Goal: Information Seeking & Learning: Learn about a topic

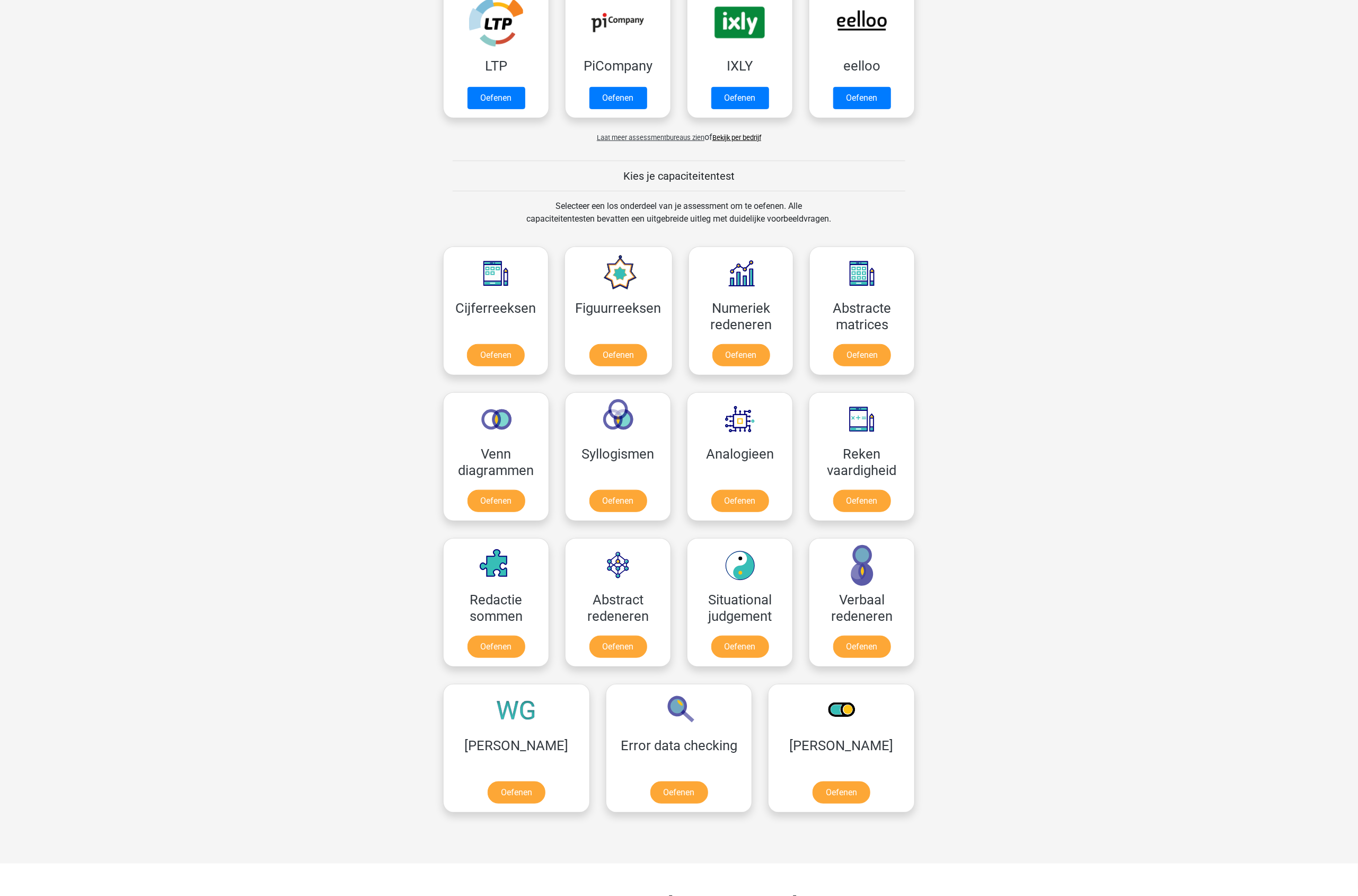
scroll to position [331, 0]
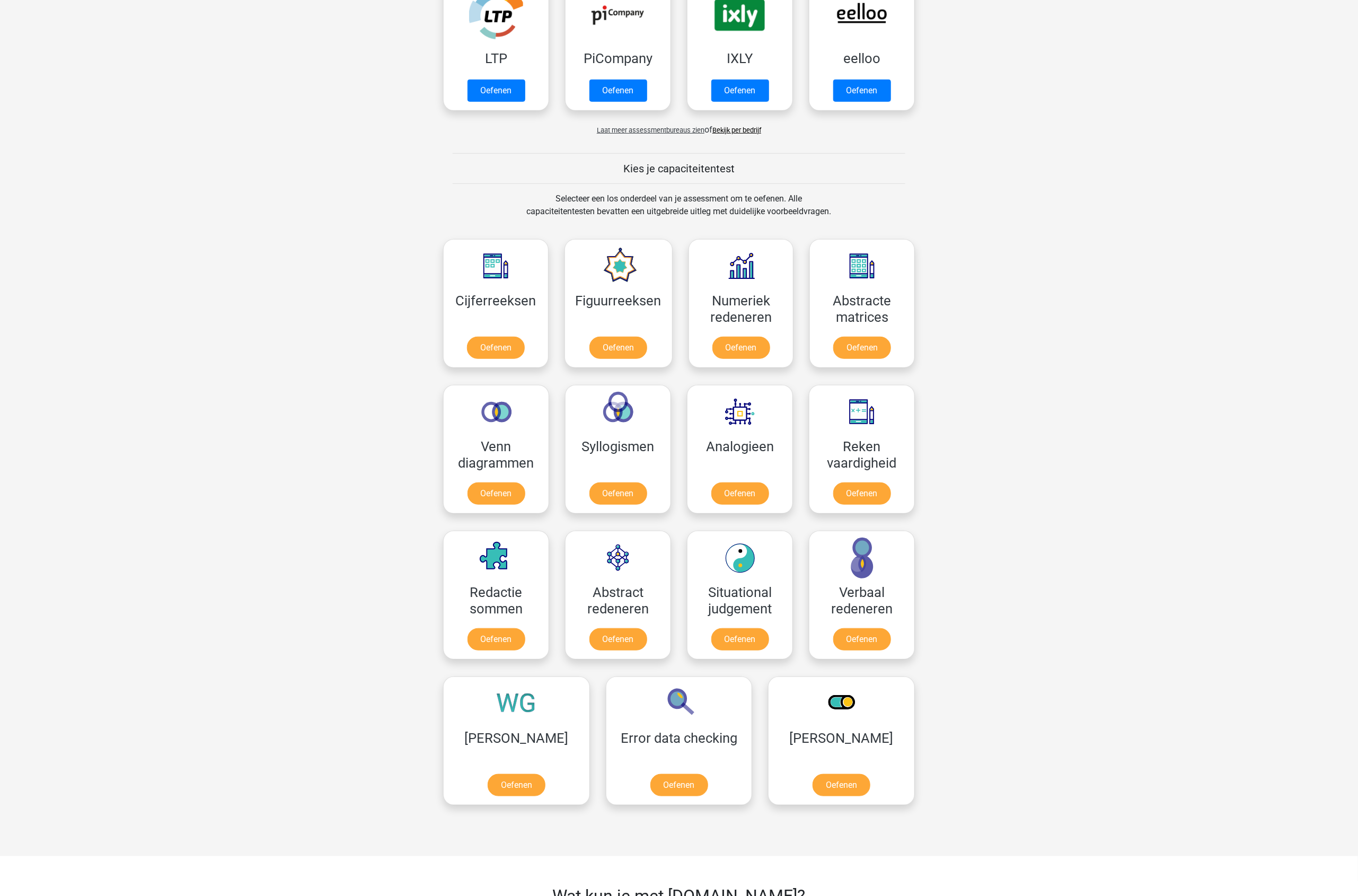
click at [682, 127] on span "Laat meer assessmentbureaus zien" at bounding box center [651, 130] width 108 height 8
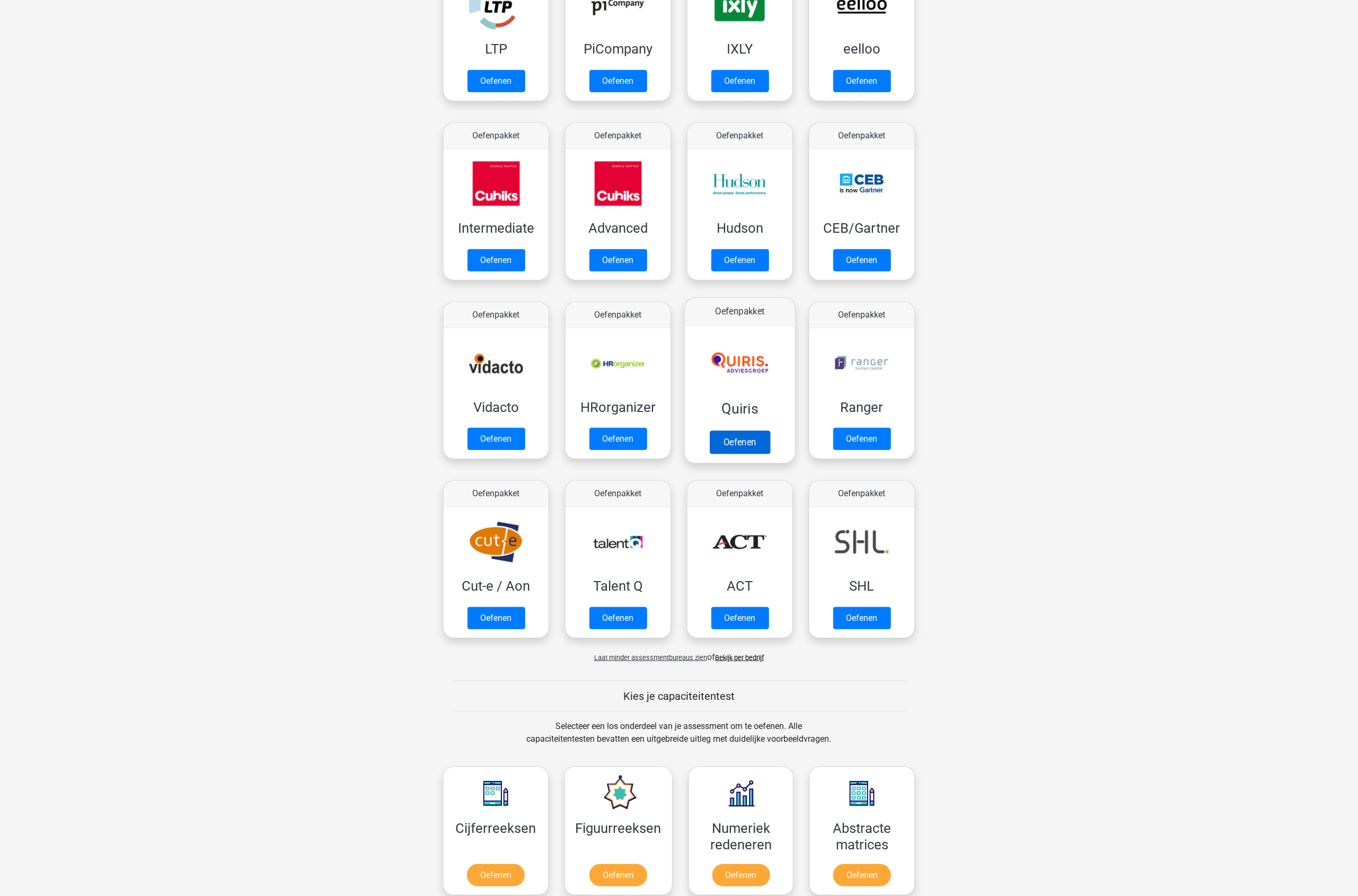
scroll to position [265, 0]
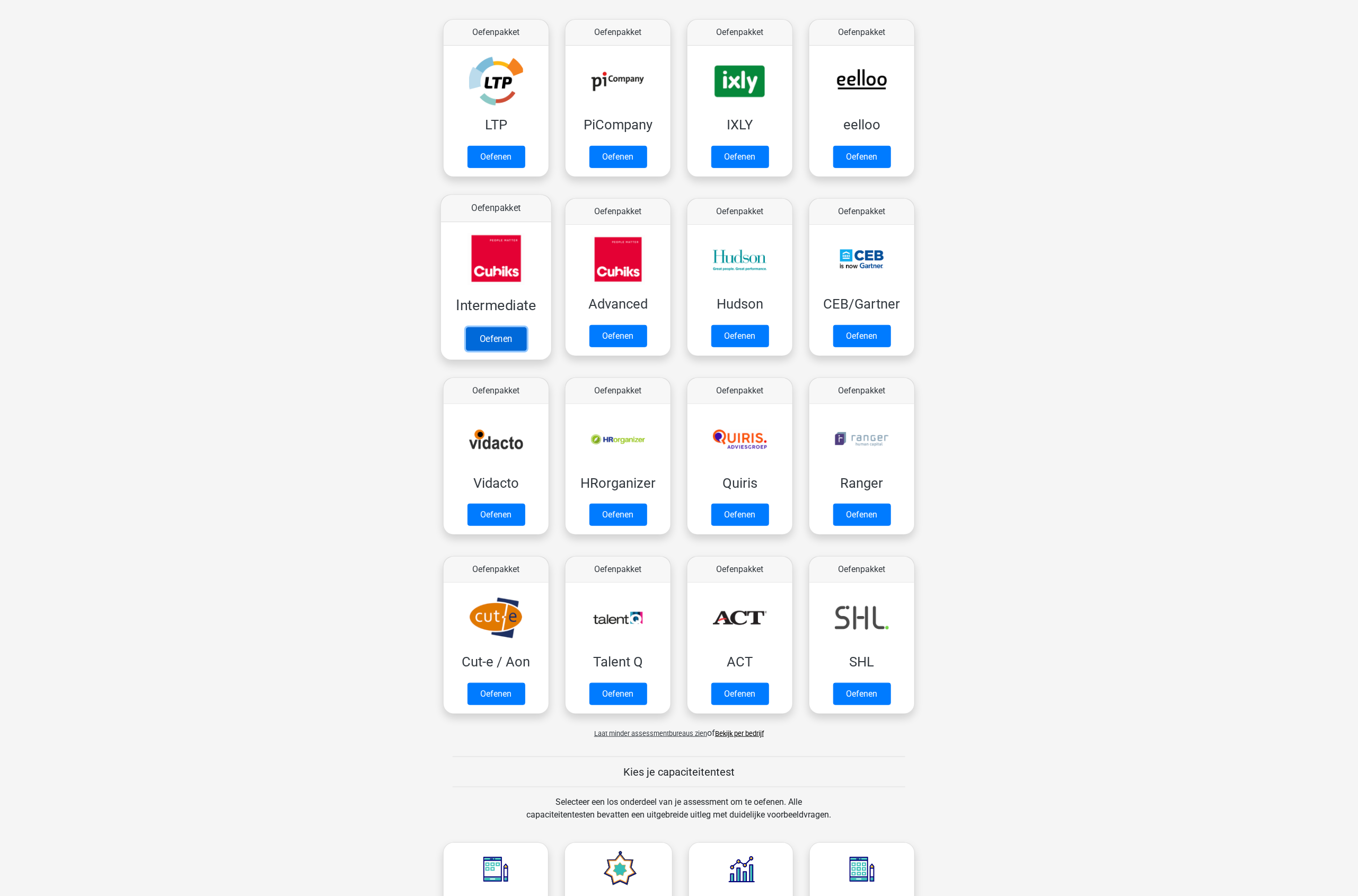
click at [483, 327] on link "Oefenen" at bounding box center [496, 339] width 60 height 24
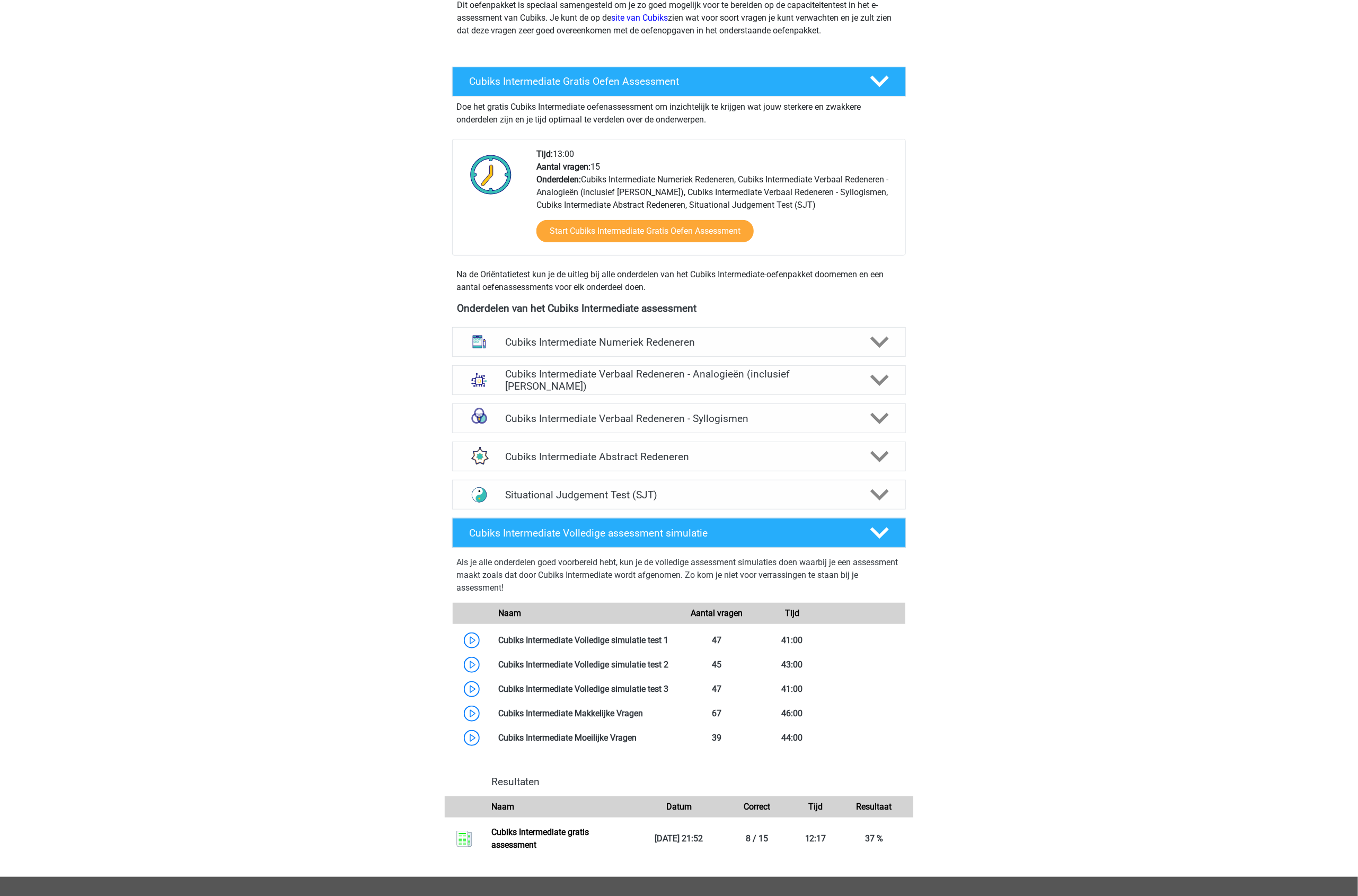
scroll to position [393, 0]
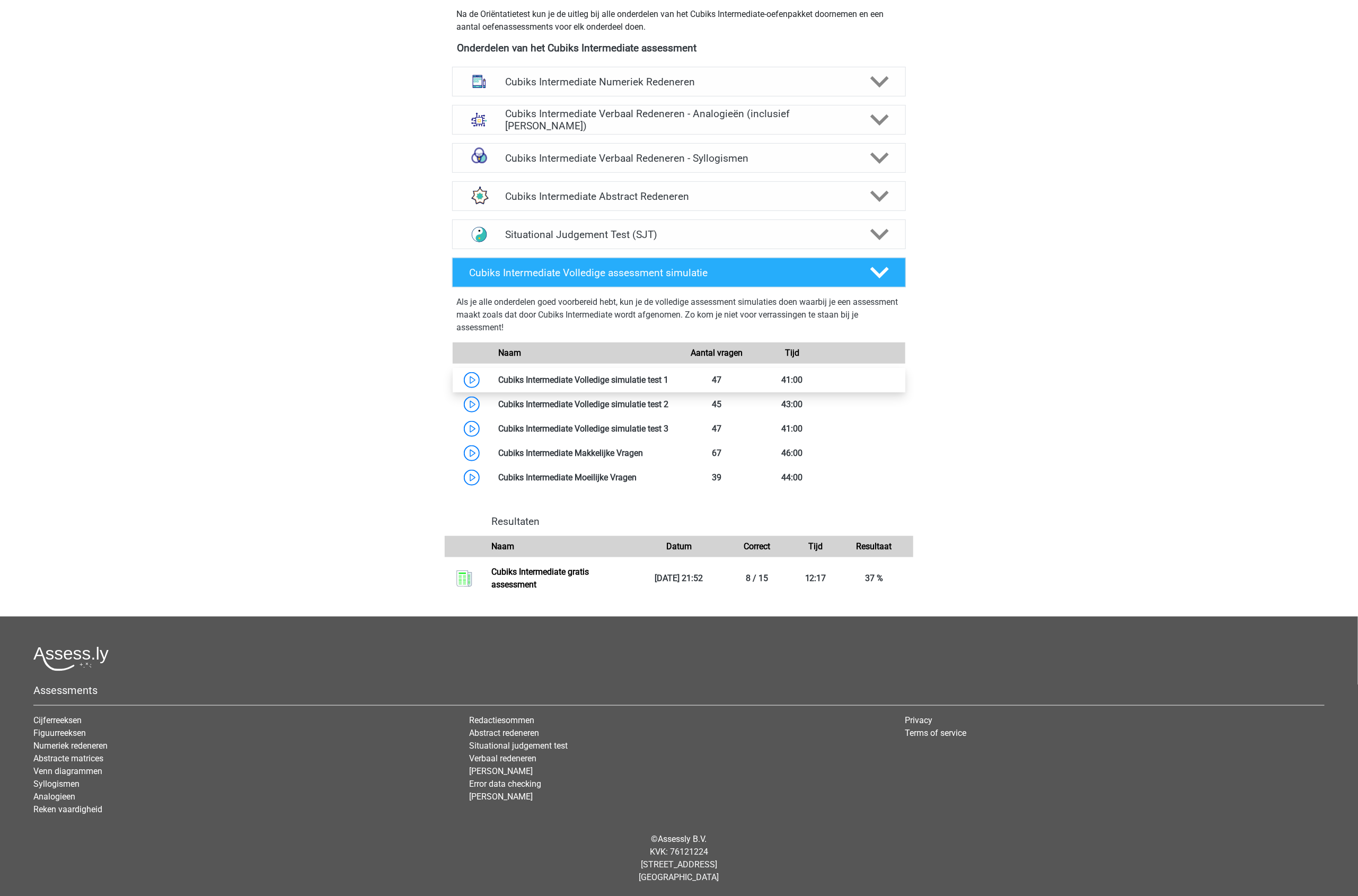
click at [669, 383] on link at bounding box center [669, 379] width 0 height 10
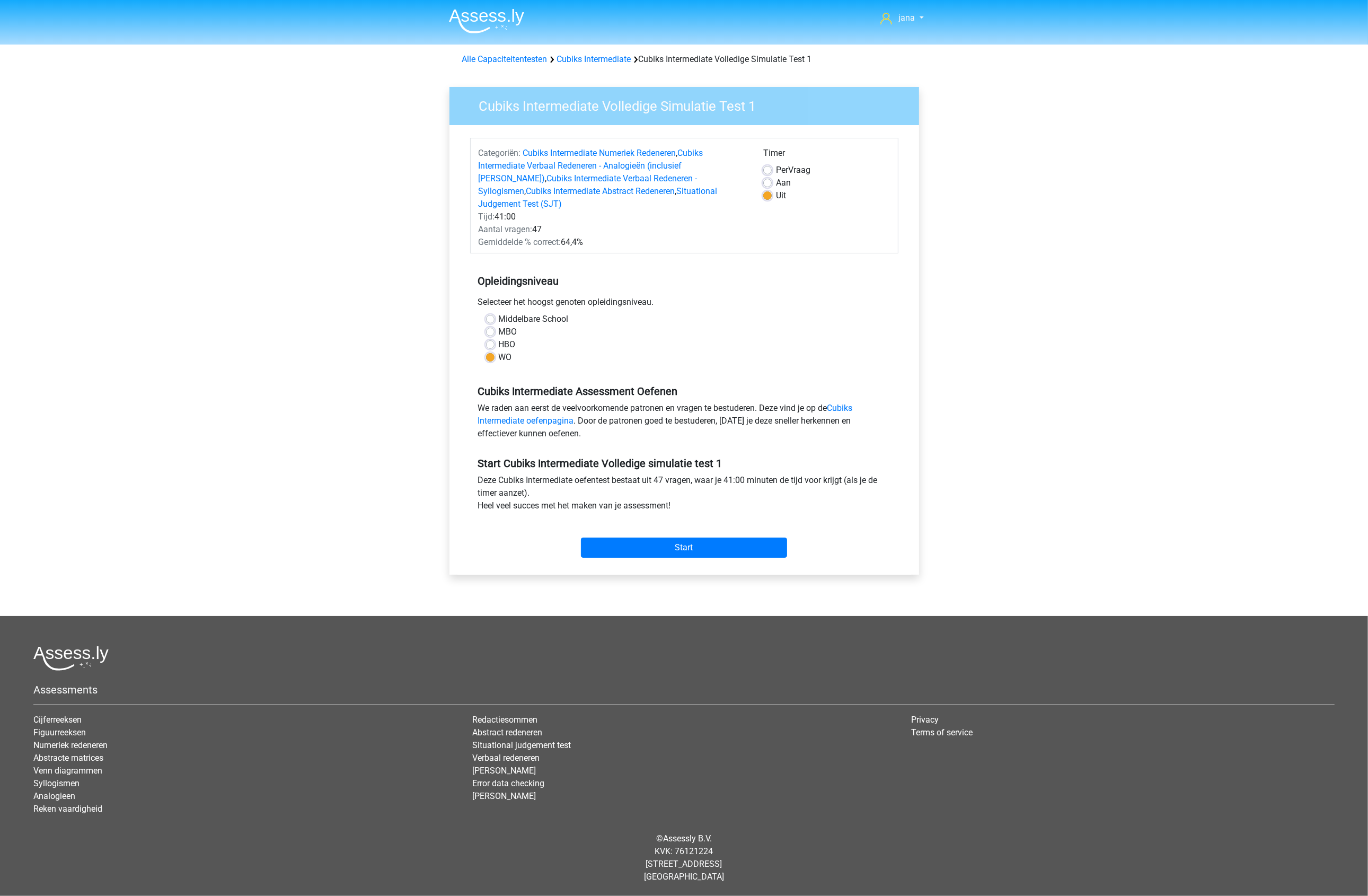
click at [776, 185] on label "Aan" at bounding box center [784, 182] width 15 height 12
click at [770, 185] on input "Aan" at bounding box center [767, 181] width 8 height 10
radio input "true"
click at [682, 538] on input "Start" at bounding box center [684, 547] width 207 height 20
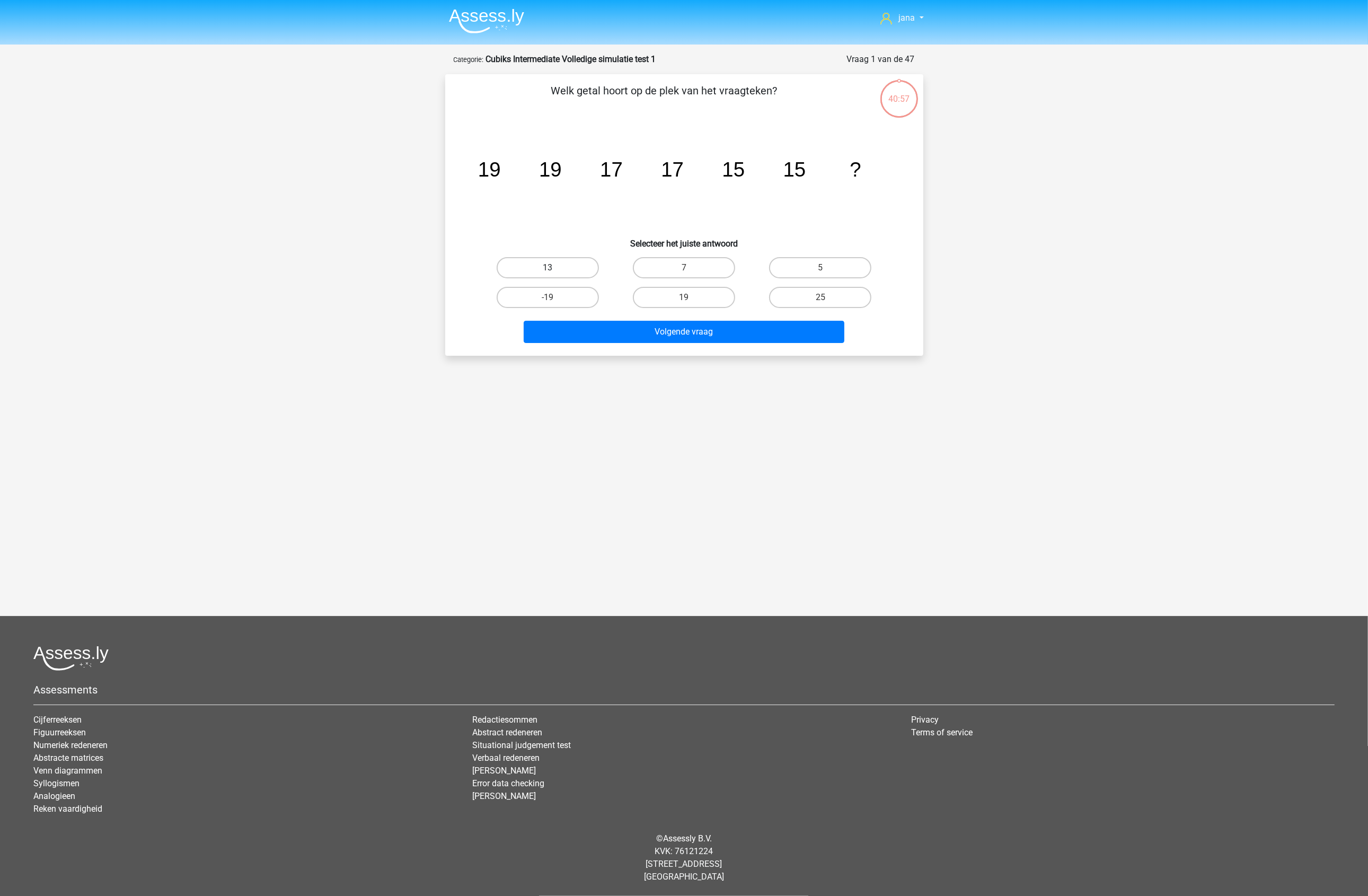
click at [559, 266] on label "13" at bounding box center [548, 268] width 102 height 21
click at [555, 268] on input "13" at bounding box center [550, 271] width 7 height 7
radio input "true"
click at [704, 330] on button "Volgende vraag" at bounding box center [684, 332] width 321 height 23
click at [816, 290] on label "-50" at bounding box center [820, 297] width 102 height 21
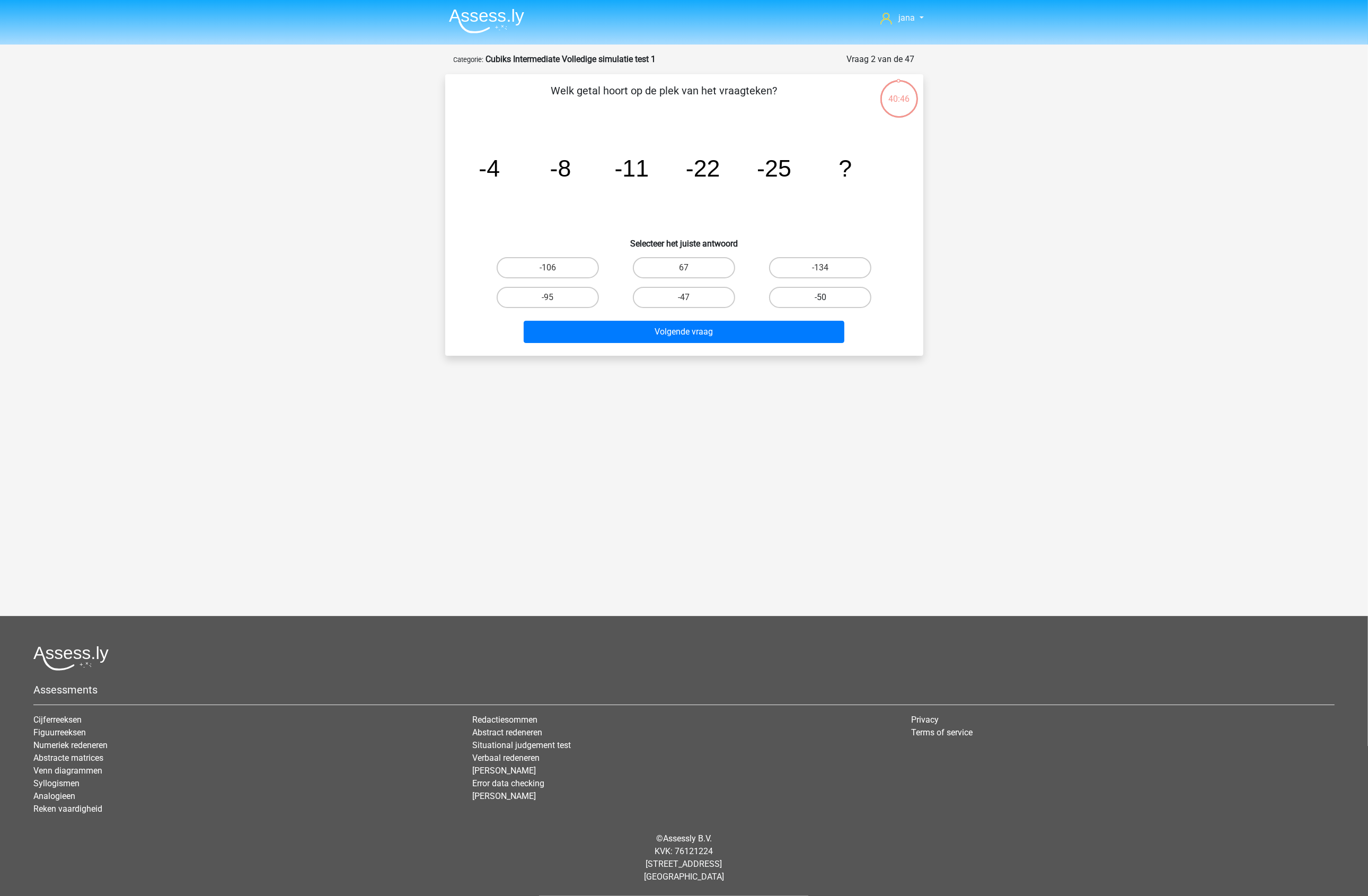
click at [821, 297] on input "-50" at bounding box center [824, 300] width 7 height 7
radio input "true"
click at [749, 335] on button "Volgende vraag" at bounding box center [684, 332] width 321 height 23
click at [1000, 231] on div "jana jana2022@hotmail.com" at bounding box center [684, 330] width 1368 height 661
drag, startPoint x: 710, startPoint y: 173, endPoint x: 793, endPoint y: 168, distance: 83.2
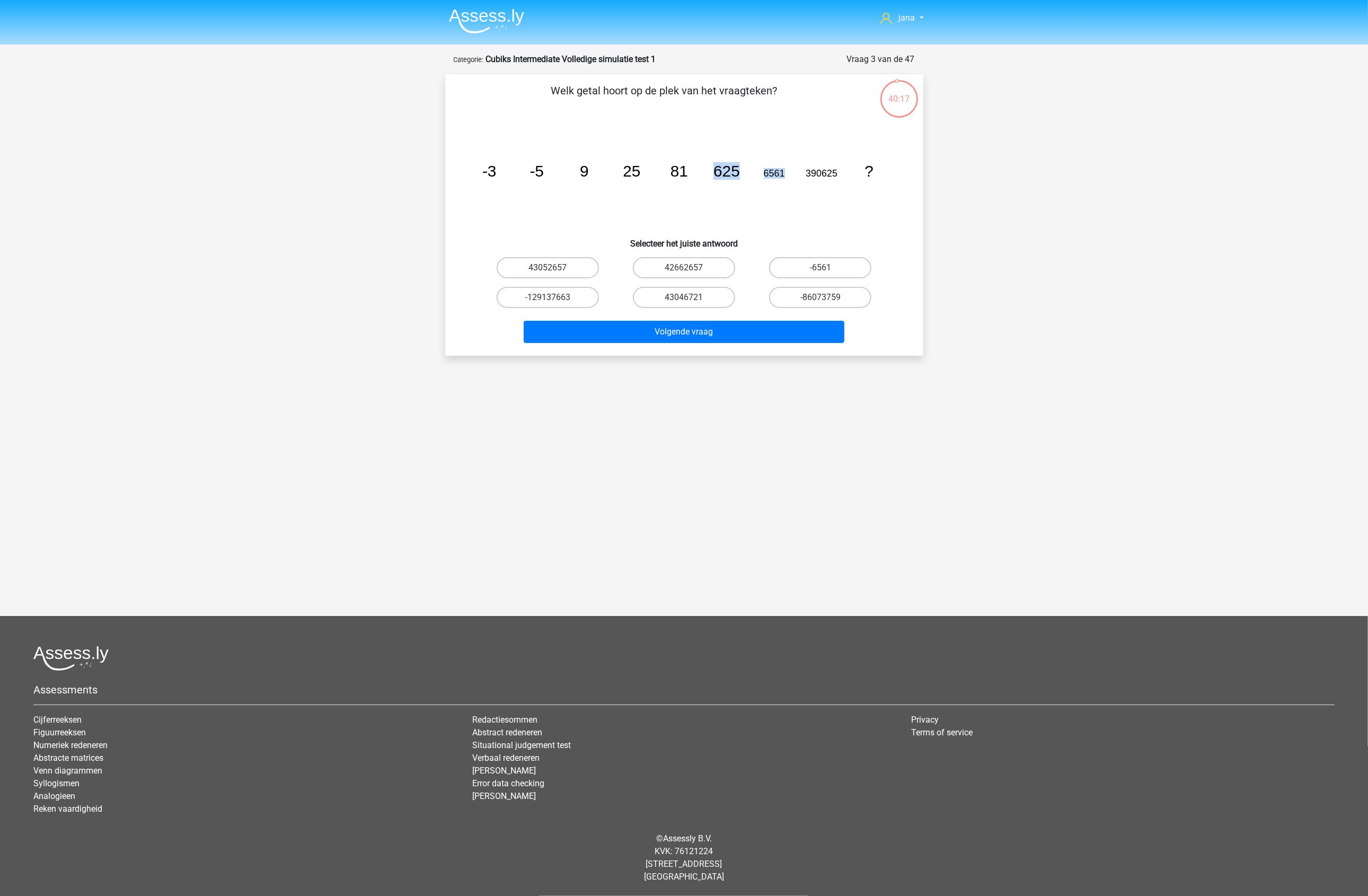
click at [793, 168] on icon "image/svg+xml -3 -5 9 25 81 625 6561 390625 ?" at bounding box center [684, 176] width 427 height 108
click at [780, 172] on icon "image/svg+xml -3 -5 9 25 81 625 6561 390625 ?" at bounding box center [684, 176] width 427 height 108
click at [787, 172] on icon "image/svg+xml -3 -5 9 25 81 625 6561 390625 ?" at bounding box center [684, 176] width 427 height 108
click at [788, 172] on icon "image/svg+xml -3 -5 9 25 81 625 6561 390625 ?" at bounding box center [684, 176] width 427 height 108
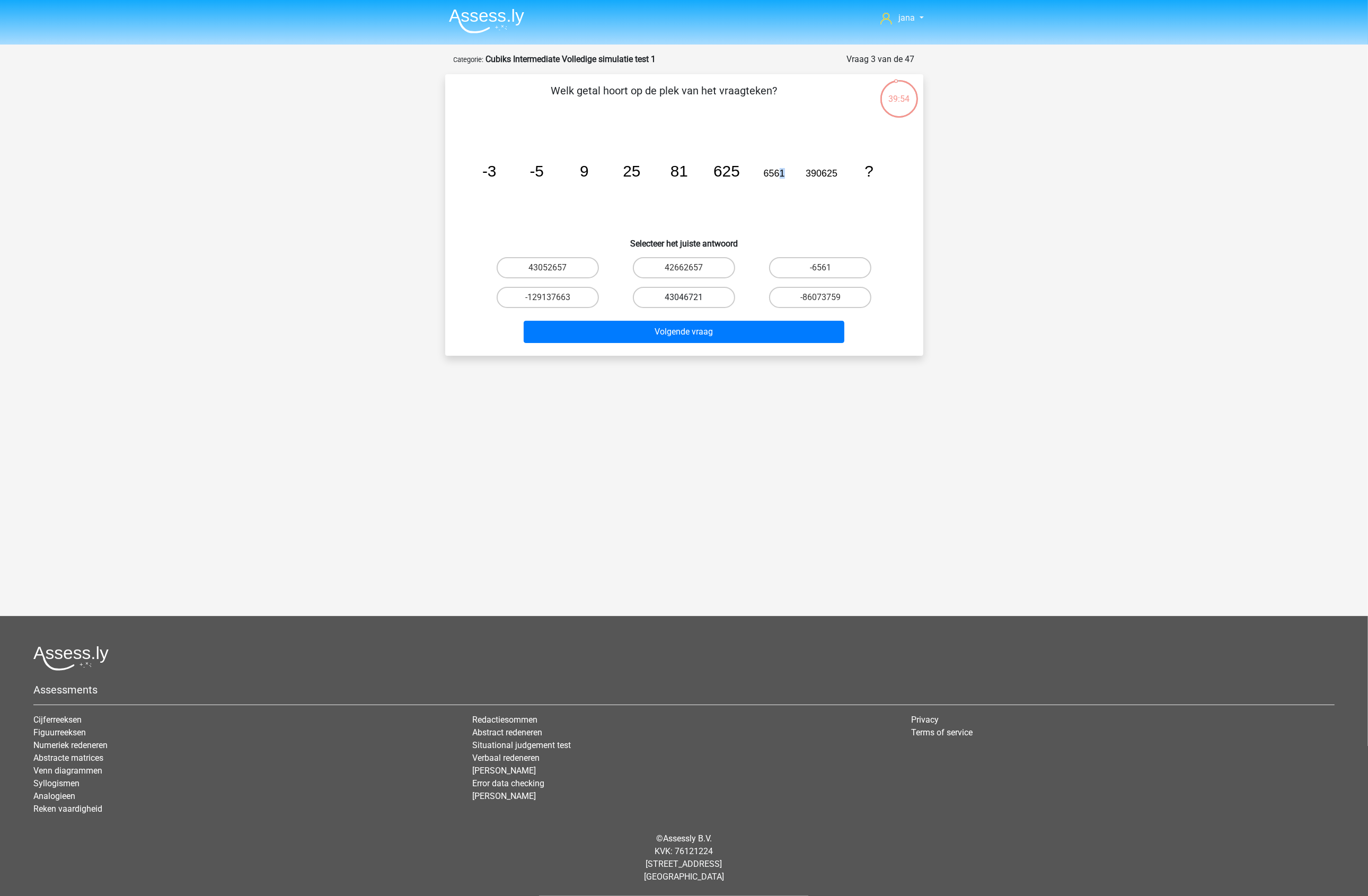
click at [698, 288] on label "43046721" at bounding box center [684, 297] width 102 height 21
click at [691, 297] on input "43046721" at bounding box center [687, 300] width 7 height 7
radio input "true"
click at [730, 342] on div "Volgende vraag" at bounding box center [685, 334] width 409 height 26
click at [729, 324] on button "Volgende vraag" at bounding box center [684, 332] width 321 height 23
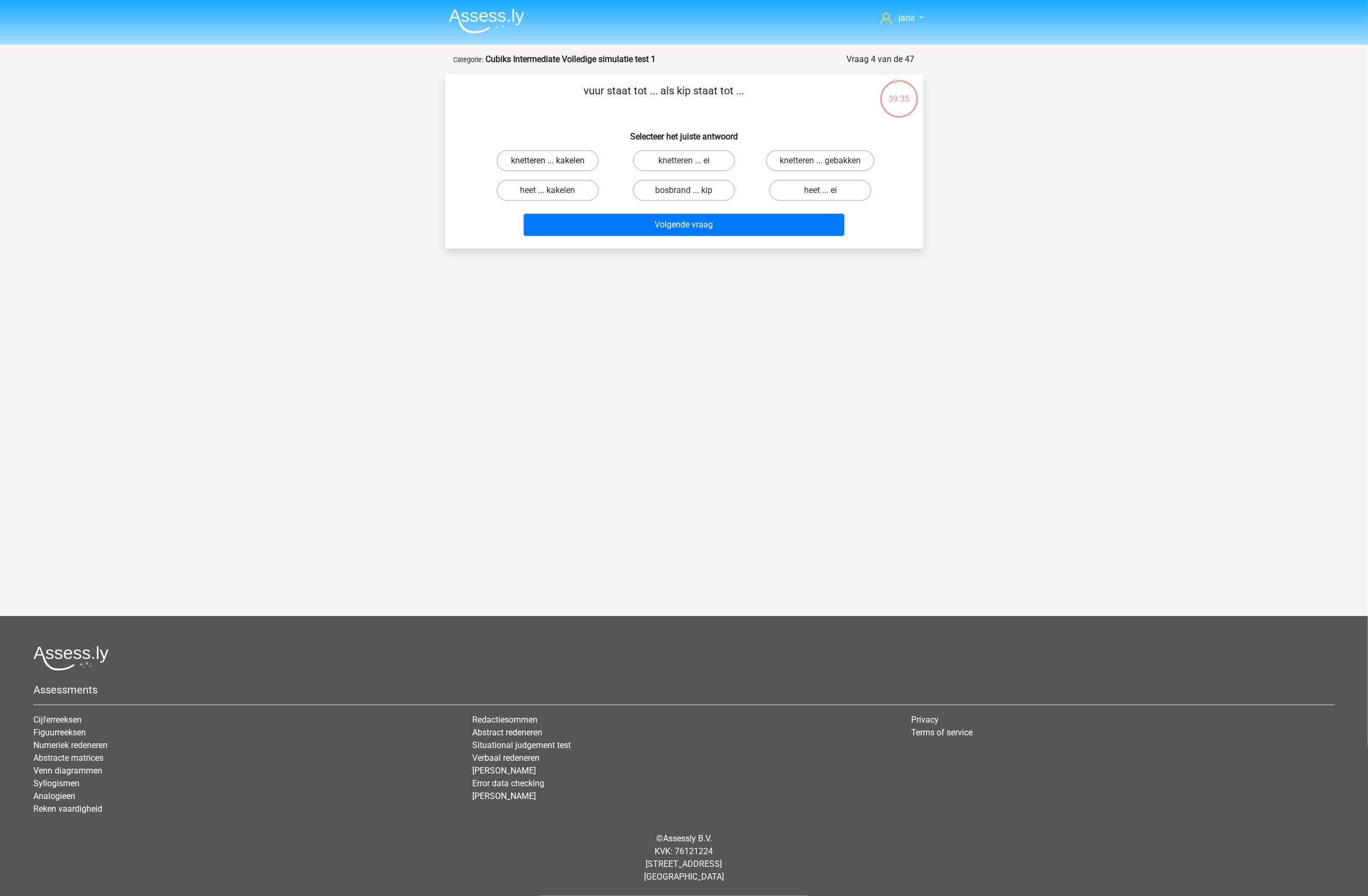
click at [529, 160] on label "knetteren ... kakelen" at bounding box center [548, 160] width 102 height 21
click at [547, 160] on input "knetteren ... kakelen" at bounding box center [550, 163] width 7 height 7
radio input "true"
click at [660, 216] on button "Volgende vraag" at bounding box center [684, 224] width 321 height 23
click at [654, 159] on label "team ... druiven" at bounding box center [684, 160] width 102 height 21
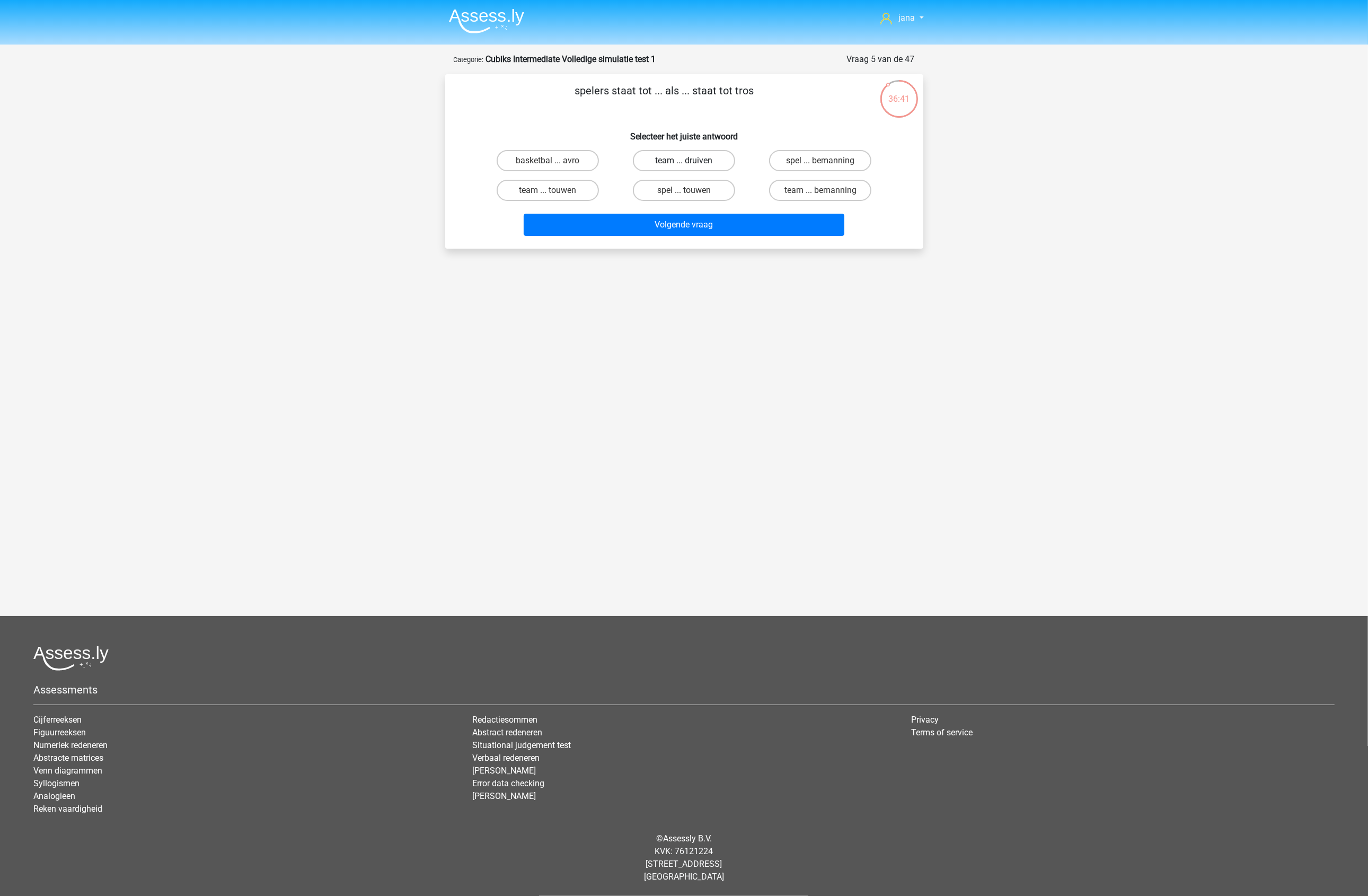
click at [684, 160] on input "team ... druiven" at bounding box center [687, 163] width 7 height 7
radio input "true"
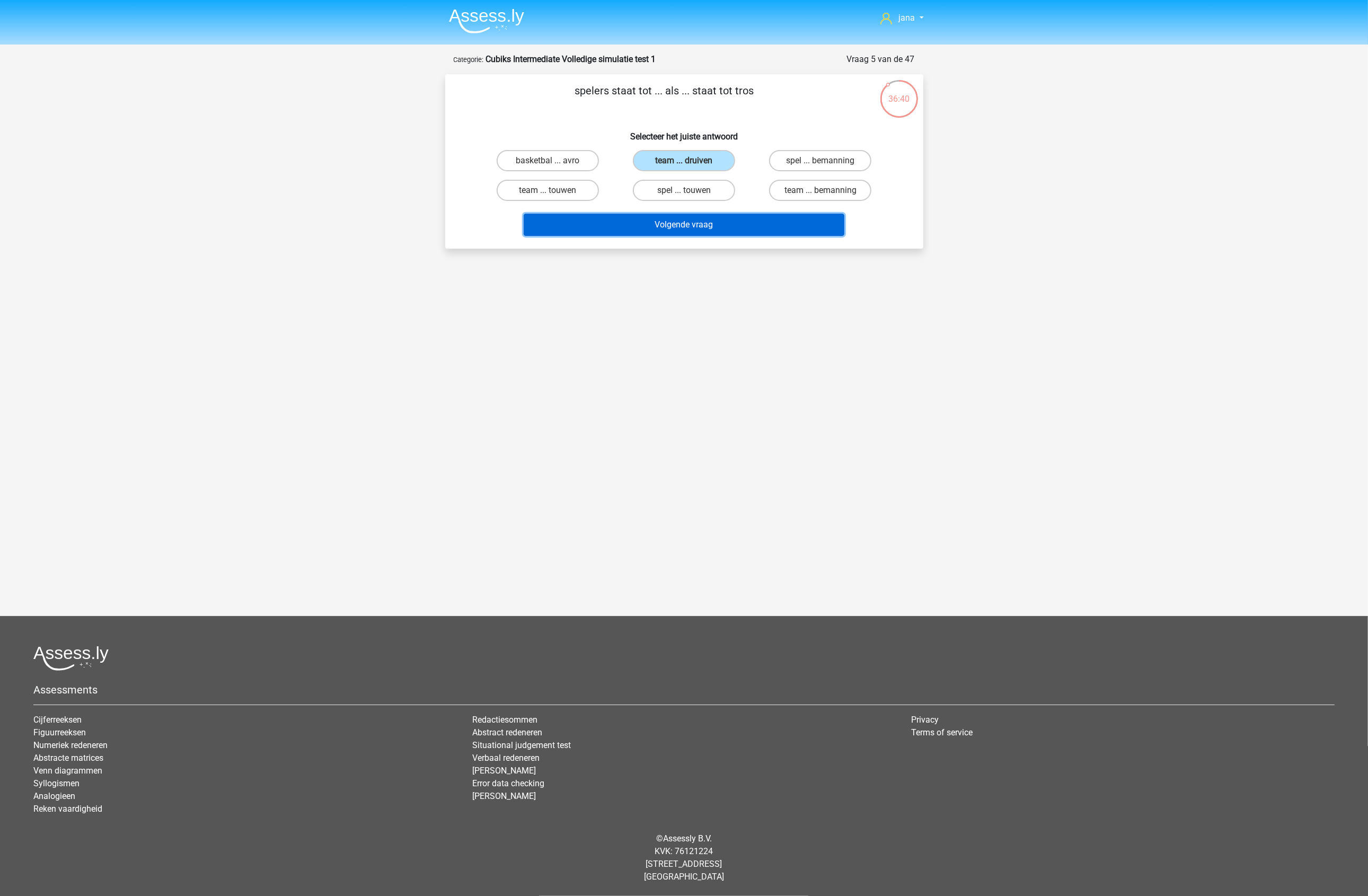
click at [692, 223] on button "Volgende vraag" at bounding box center [684, 224] width 321 height 23
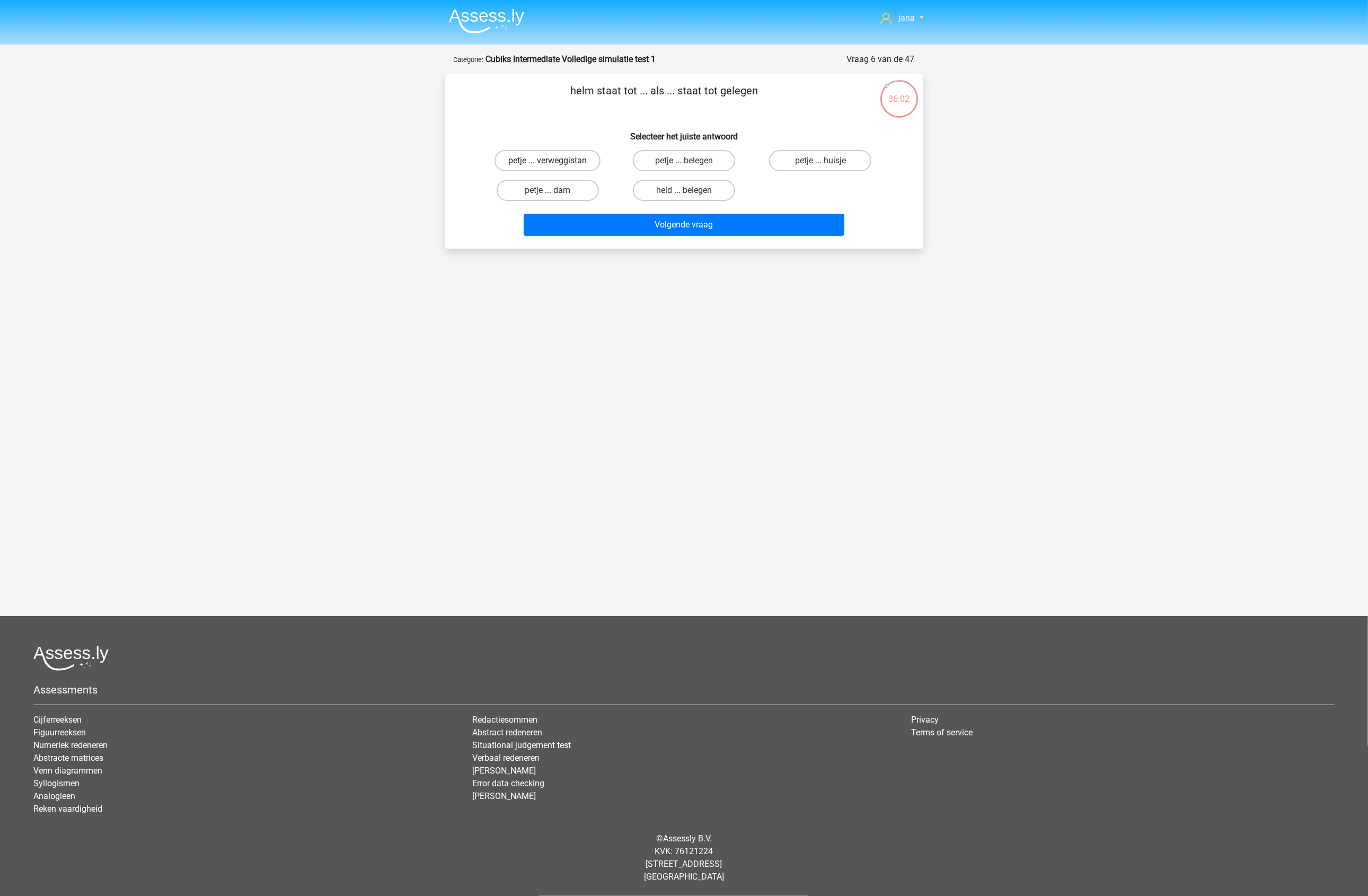
click at [558, 163] on label "petje ... verweggistan" at bounding box center [547, 160] width 106 height 21
click at [555, 163] on input "petje ... verweggistan" at bounding box center [550, 163] width 7 height 7
radio input "true"
click at [673, 213] on button "Volgende vraag" at bounding box center [684, 224] width 321 height 23
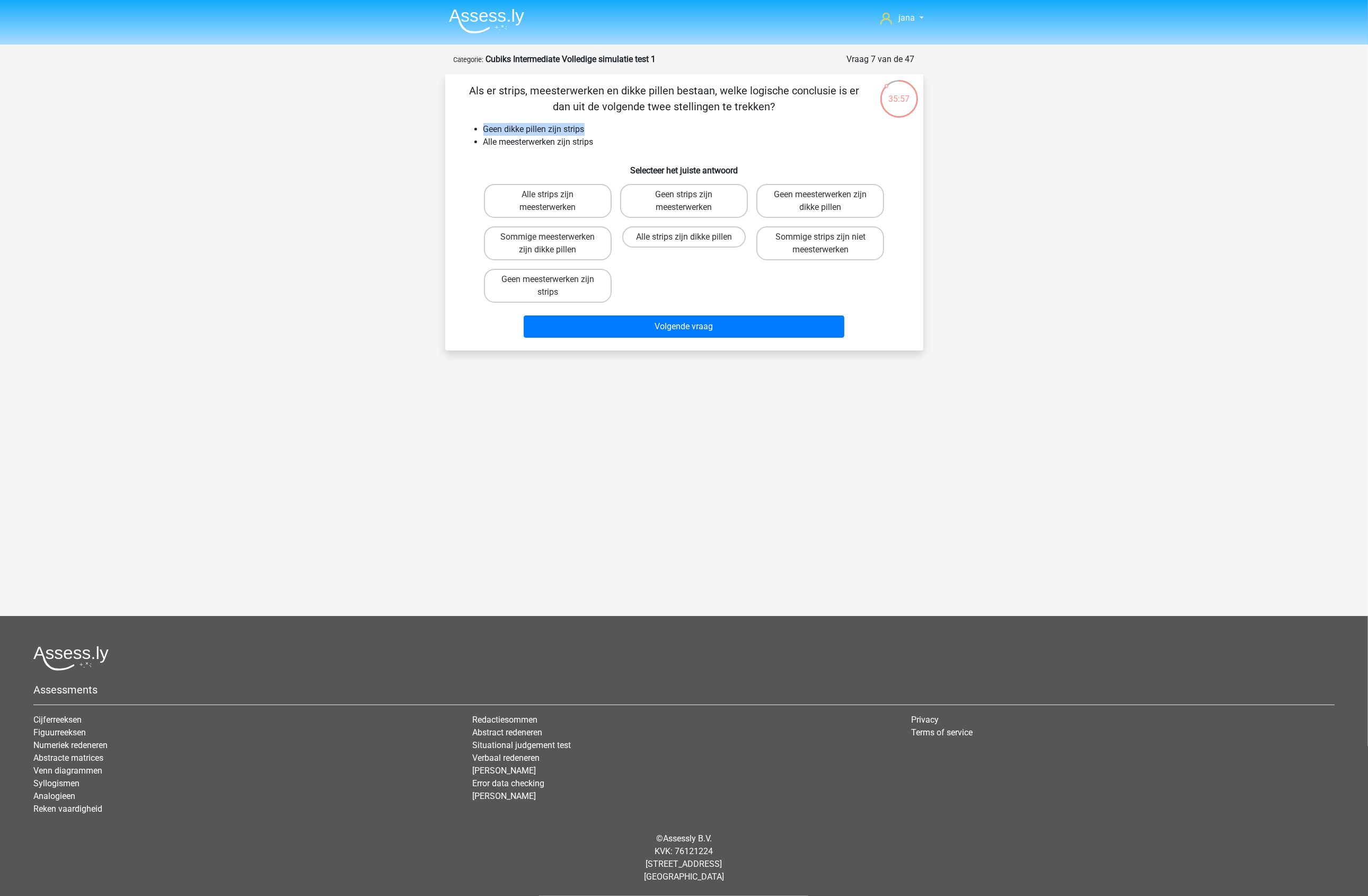
drag, startPoint x: 484, startPoint y: 130, endPoint x: 615, endPoint y: 130, distance: 131.0
click at [615, 130] on li "Geen dikke pillen zijn strips" at bounding box center [694, 128] width 423 height 12
drag, startPoint x: 817, startPoint y: 199, endPoint x: 819, endPoint y: 208, distance: 9.2
click at [817, 199] on label "Geen meesterwerken zijn dikke pillen" at bounding box center [820, 201] width 127 height 34
click at [821, 199] on input "Geen meesterwerken zijn dikke pillen" at bounding box center [824, 197] width 7 height 7
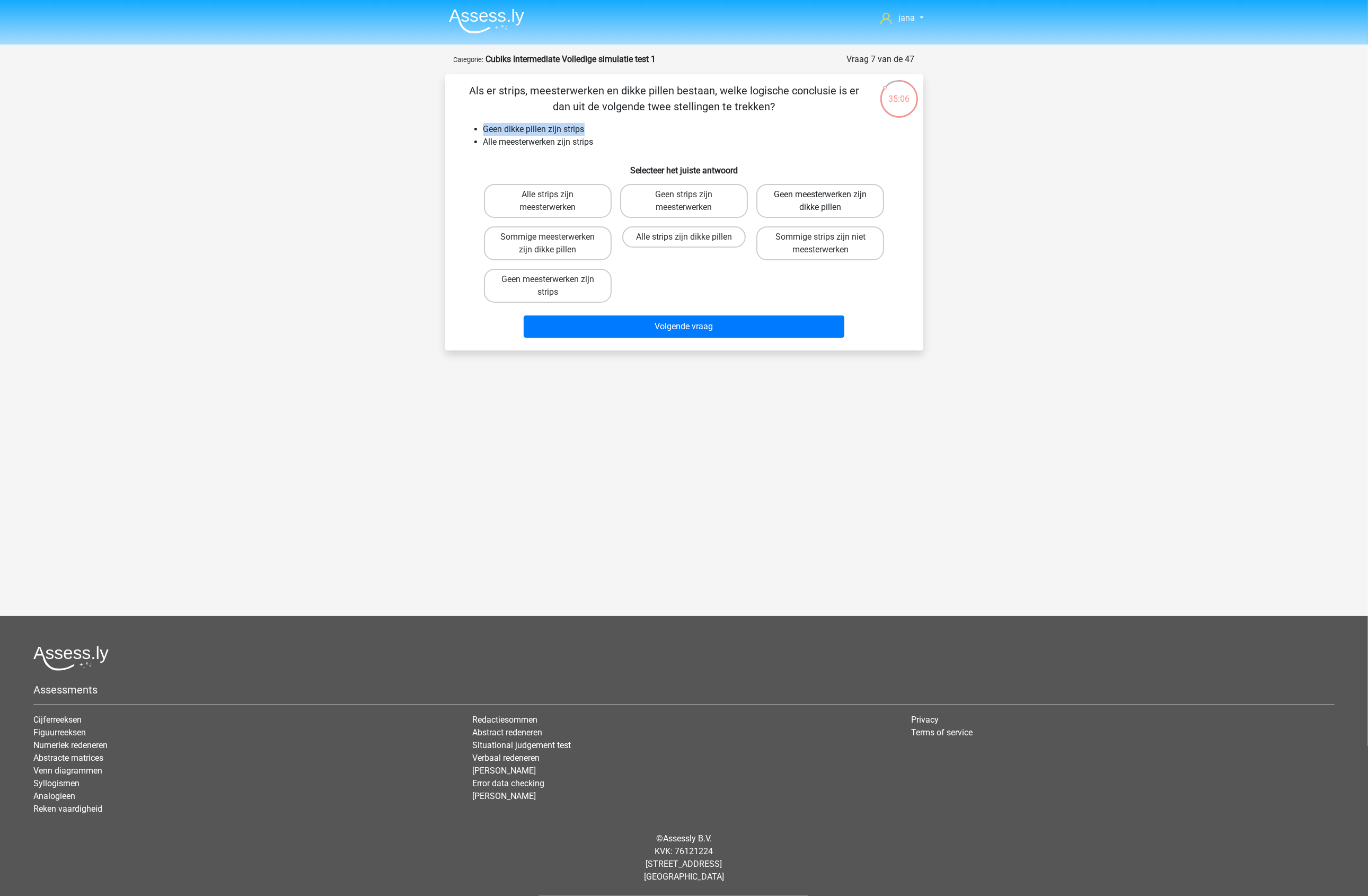
radio input "true"
